Goal: Navigation & Orientation: Find specific page/section

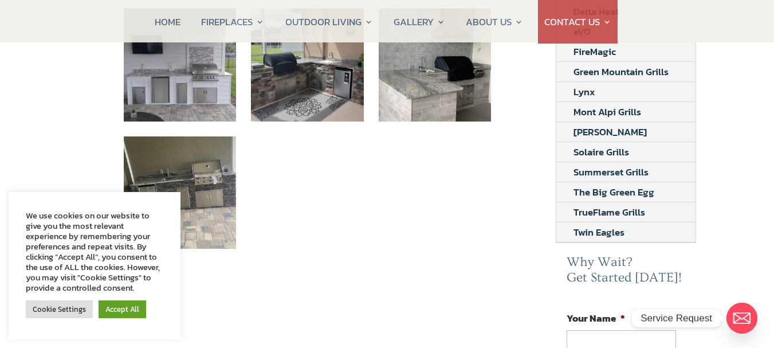
scroll to position [344, 0]
click at [58, 307] on link "Cookie Settings" at bounding box center [59, 309] width 67 height 18
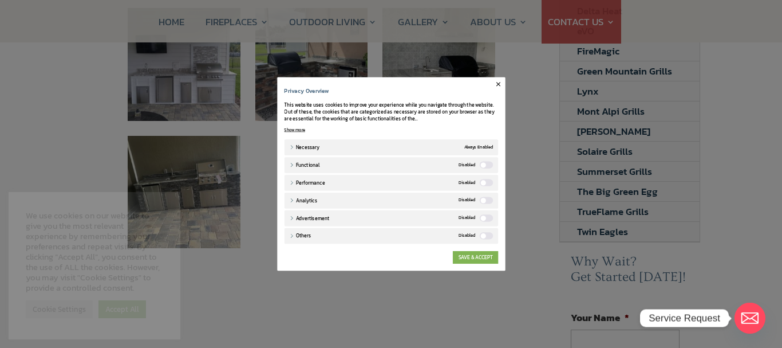
click at [532, 314] on link "SAVE & ACCEPT" at bounding box center [528, 308] width 74 height 21
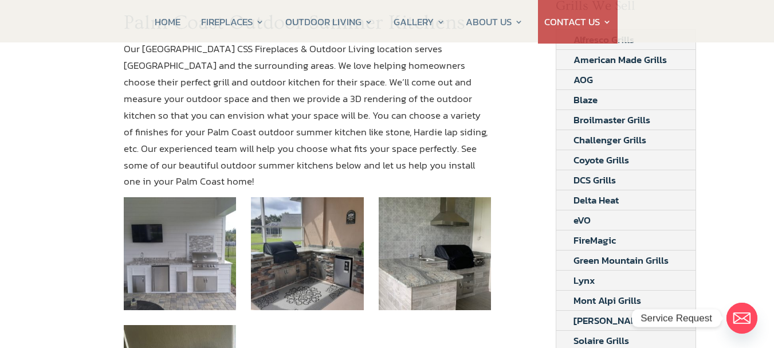
scroll to position [153, 0]
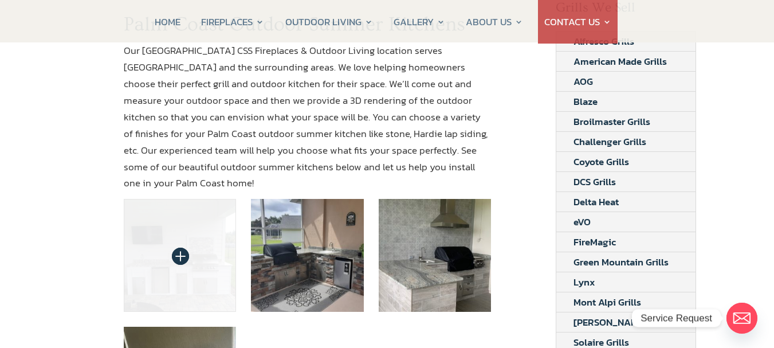
click at [172, 237] on img at bounding box center [180, 255] width 113 height 113
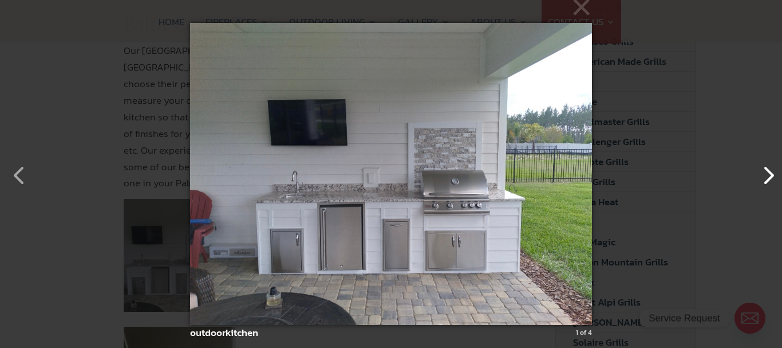
click at [761, 175] on button "button" at bounding box center [762, 169] width 27 height 27
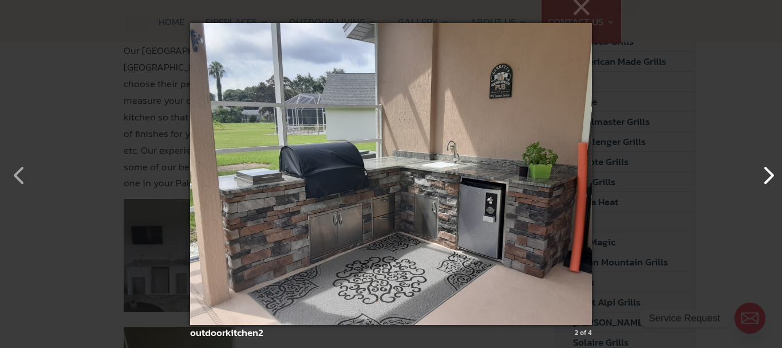
click at [761, 175] on button "button" at bounding box center [762, 169] width 27 height 27
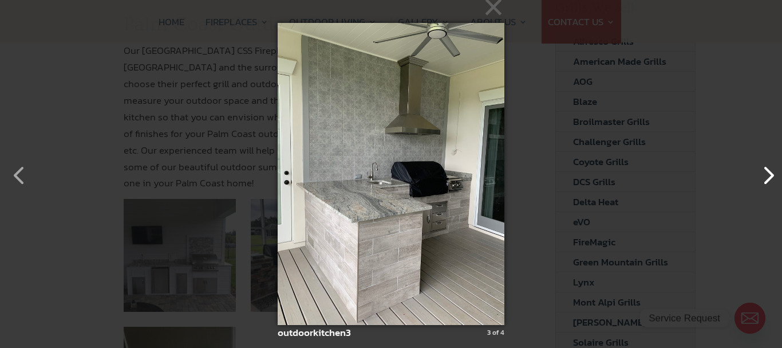
click at [761, 175] on button "button" at bounding box center [762, 169] width 27 height 27
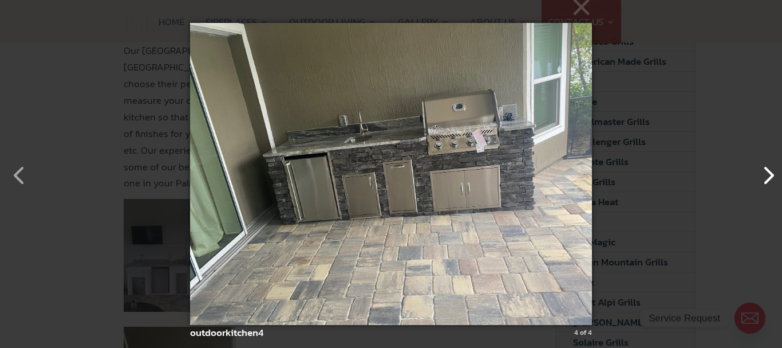
click at [761, 175] on button "button" at bounding box center [762, 169] width 27 height 27
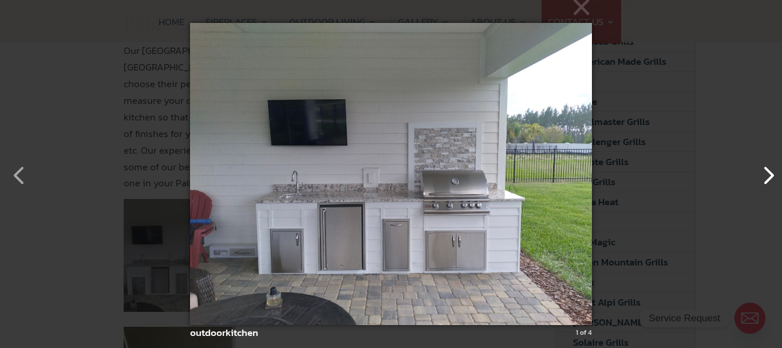
click at [761, 175] on button "button" at bounding box center [762, 169] width 27 height 27
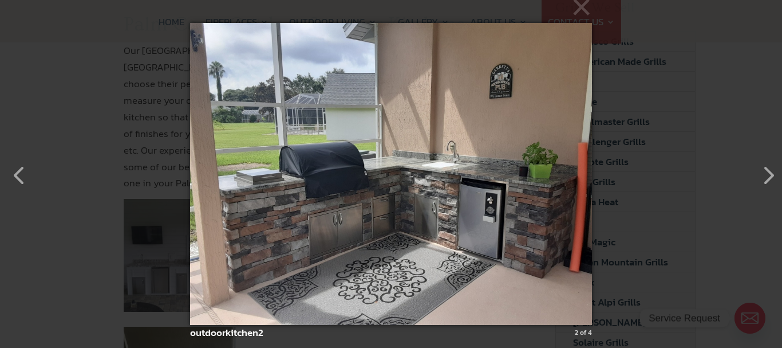
click at [76, 44] on div "× outdoorkitchen2 2 of 4 Loading..." at bounding box center [391, 174] width 782 height 348
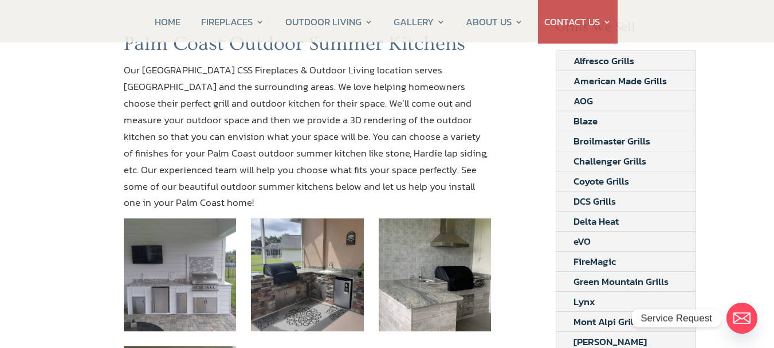
scroll to position [0, 0]
